Goal: Information Seeking & Learning: Learn about a topic

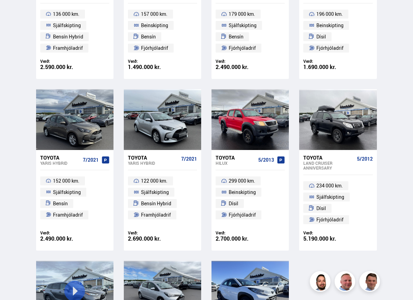
scroll to position [756, 0]
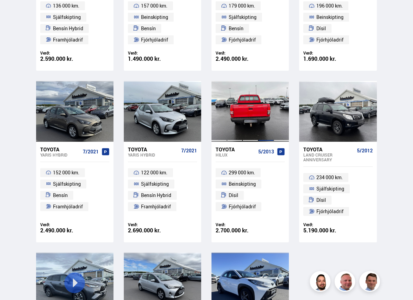
click at [263, 121] on div at bounding box center [265, 111] width 15 height 61
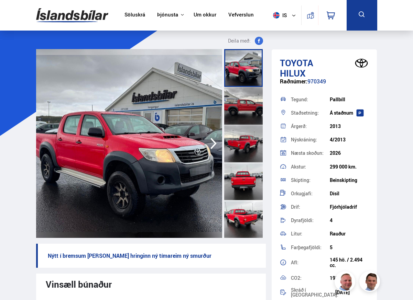
click at [215, 142] on icon "button" at bounding box center [214, 143] width 14 height 16
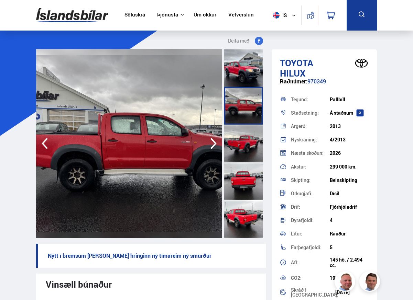
click at [215, 142] on icon "button" at bounding box center [214, 143] width 14 height 16
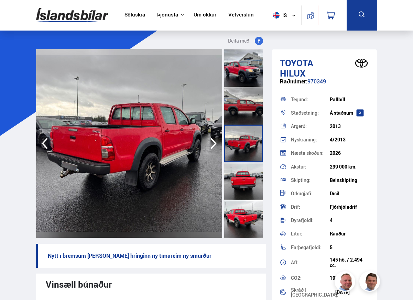
click at [215, 142] on icon "button" at bounding box center [214, 143] width 14 height 16
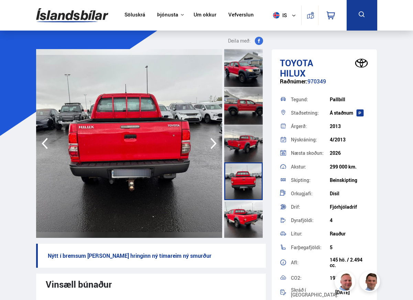
click at [215, 142] on icon "button" at bounding box center [214, 143] width 14 height 16
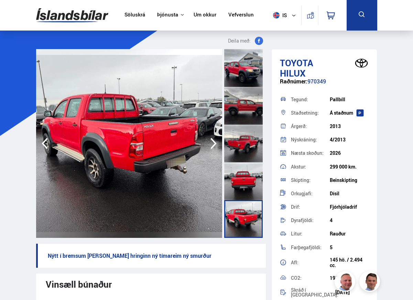
click at [215, 142] on icon "button" at bounding box center [214, 143] width 14 height 16
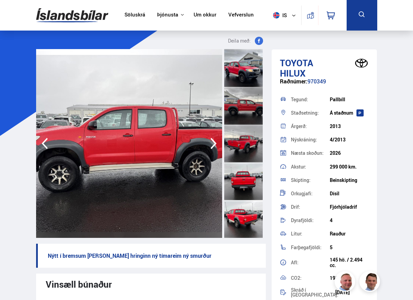
click at [215, 142] on icon "button" at bounding box center [214, 143] width 14 height 16
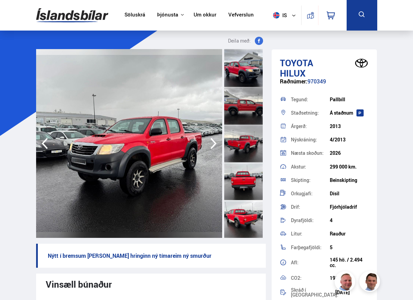
click at [215, 142] on icon "button" at bounding box center [214, 143] width 14 height 16
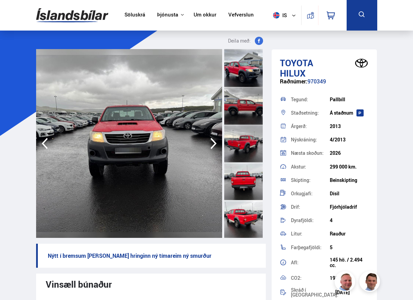
click at [215, 142] on icon "button" at bounding box center [214, 143] width 14 height 16
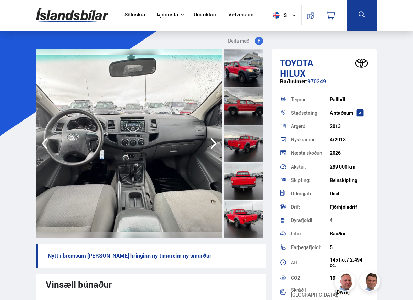
click at [215, 142] on icon "button" at bounding box center [214, 143] width 14 height 16
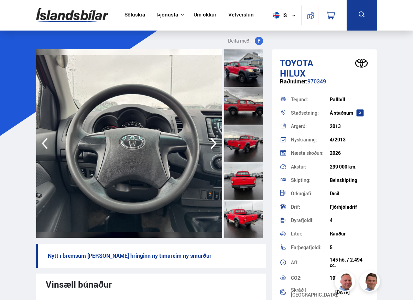
click at [215, 142] on icon "button" at bounding box center [214, 143] width 14 height 16
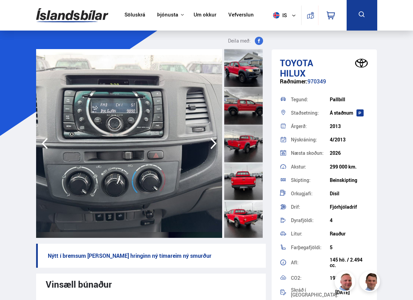
click at [215, 142] on icon "button" at bounding box center [214, 143] width 14 height 16
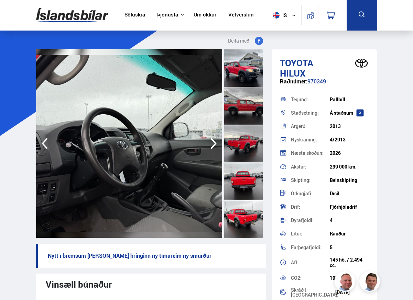
click at [215, 142] on icon "button" at bounding box center [214, 143] width 14 height 16
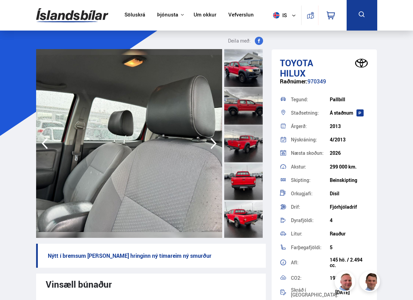
click at [215, 142] on icon "button" at bounding box center [214, 143] width 14 height 16
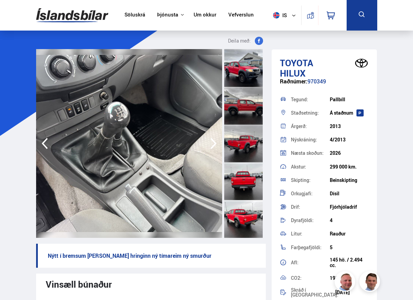
click at [215, 142] on icon "button" at bounding box center [214, 143] width 14 height 16
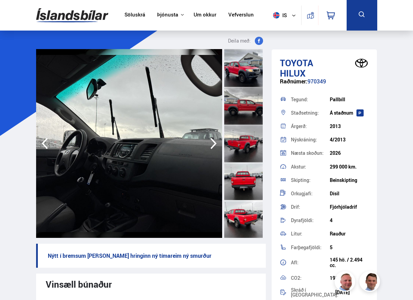
click at [215, 142] on icon "button" at bounding box center [214, 143] width 14 height 16
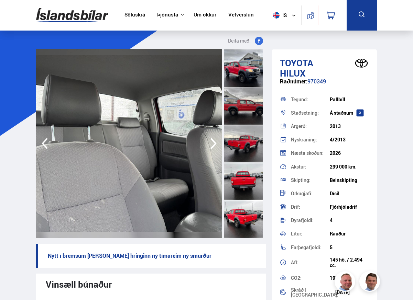
click at [215, 142] on icon "button" at bounding box center [214, 143] width 14 height 16
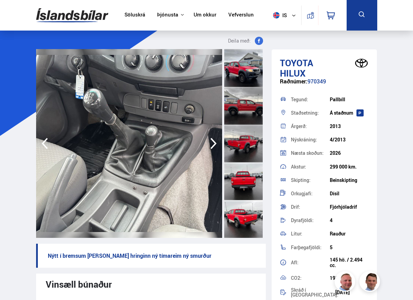
click at [215, 142] on icon "button" at bounding box center [214, 143] width 14 height 16
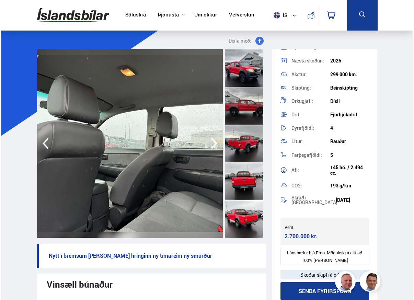
scroll to position [55, 0]
